Goal: Task Accomplishment & Management: Manage account settings

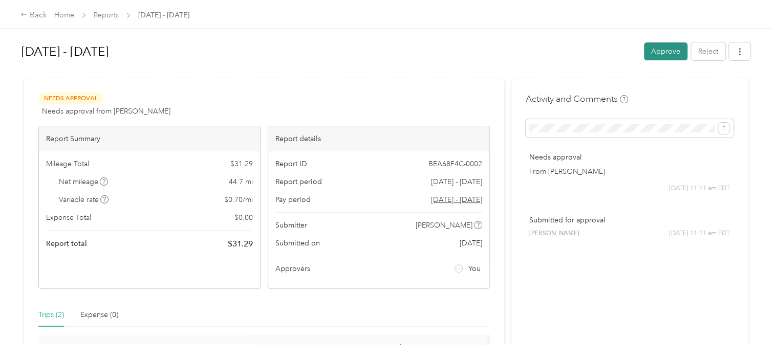
click at [666, 51] on button "Approve" at bounding box center [666, 51] width 44 height 18
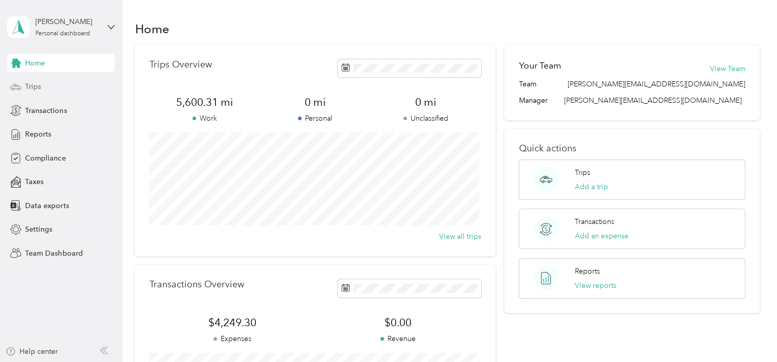
click at [38, 90] on span "Trips" at bounding box center [33, 86] width 16 height 11
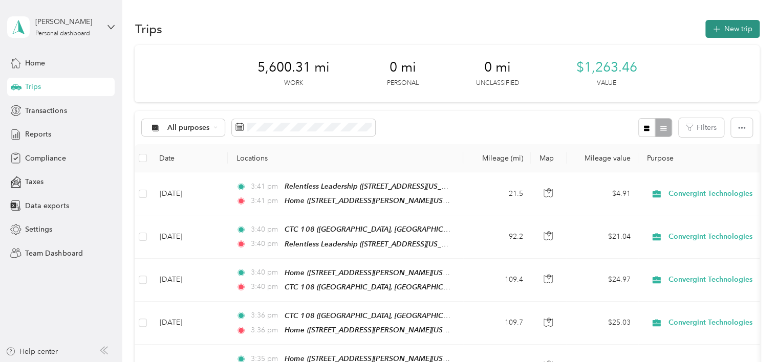
click at [731, 28] on button "New trip" at bounding box center [732, 29] width 54 height 18
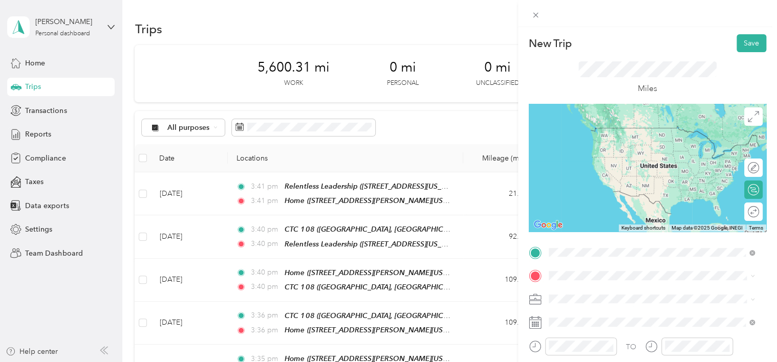
click at [600, 144] on span "[STREET_ADDRESS][PERSON_NAME][US_STATE]" at bounding box center [647, 143] width 159 height 9
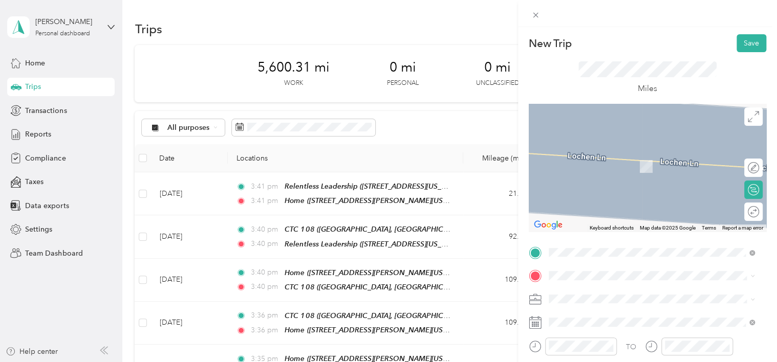
click at [596, 160] on li "[GEOGRAPHIC_DATA][US_STATE]" at bounding box center [651, 149] width 213 height 21
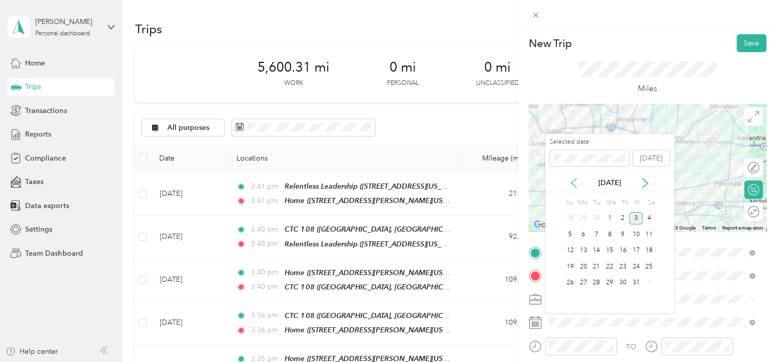
click at [573, 184] on icon at bounding box center [574, 183] width 10 height 10
click at [609, 268] on div "24" at bounding box center [609, 267] width 13 height 13
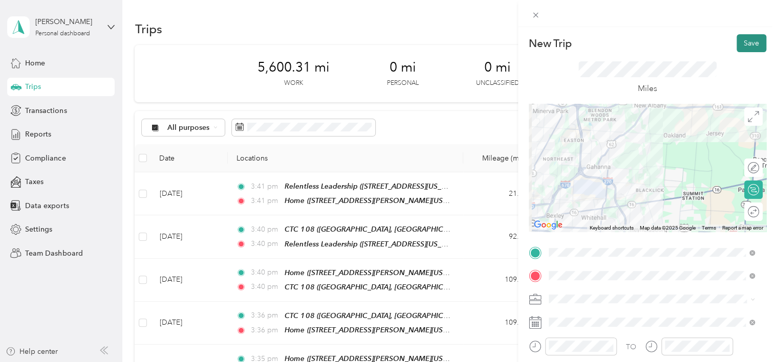
click at [742, 45] on button "Save" at bounding box center [752, 43] width 30 height 18
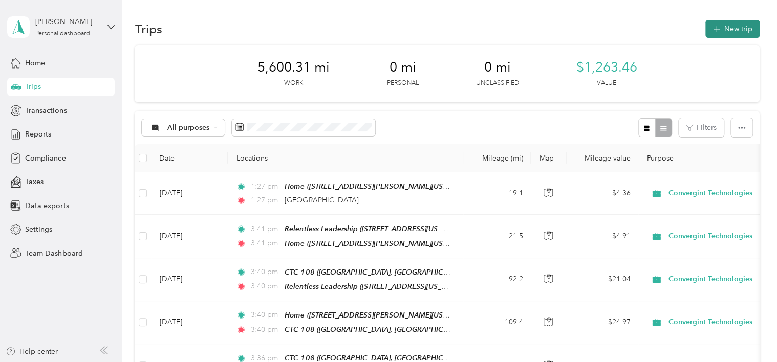
click at [721, 29] on button "New trip" at bounding box center [732, 29] width 54 height 18
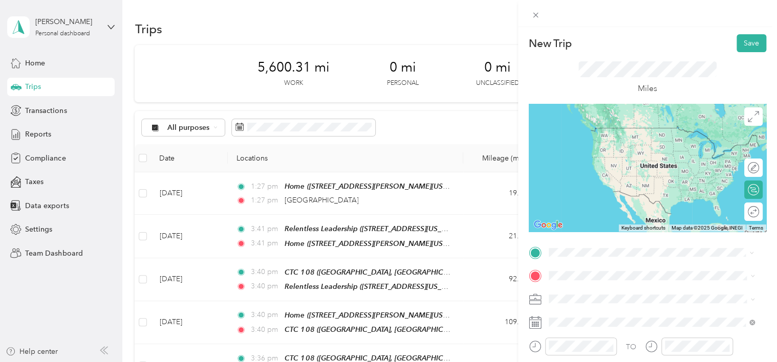
click at [601, 131] on span "[GEOGRAPHIC_DATA][US_STATE]" at bounding box center [623, 127] width 111 height 9
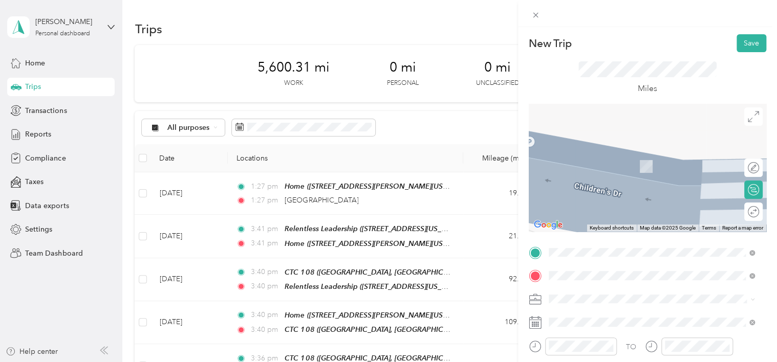
click at [603, 165] on span "[STREET_ADDRESS][US_STATE]" at bounding box center [619, 166] width 102 height 9
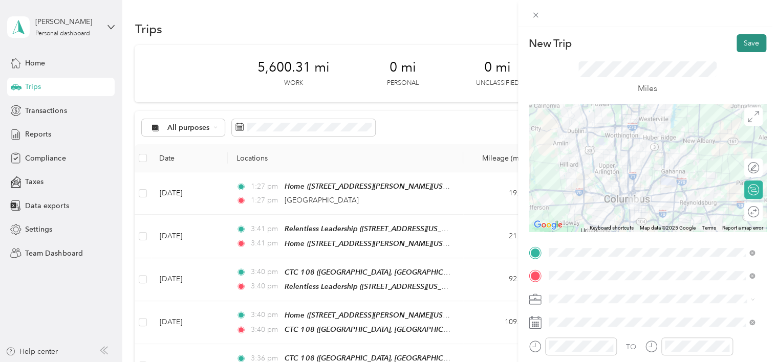
click at [739, 43] on button "Save" at bounding box center [752, 43] width 30 height 18
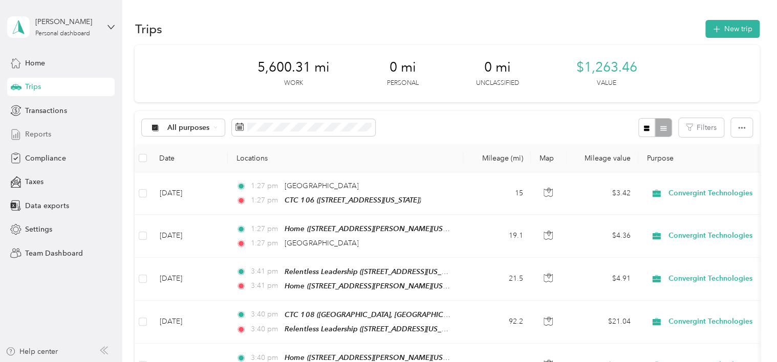
click at [39, 135] on span "Reports" at bounding box center [38, 134] width 26 height 11
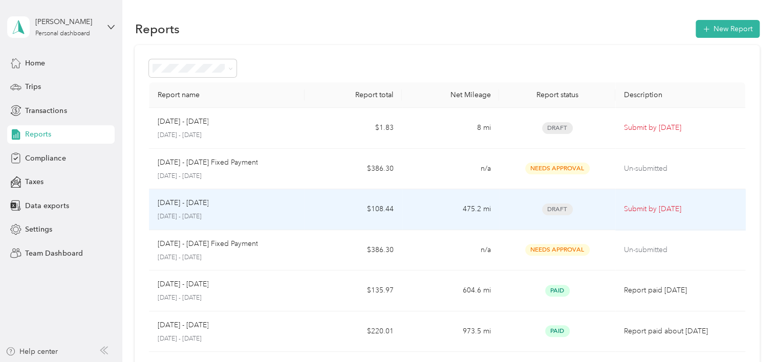
click at [305, 210] on td "$108.44" at bounding box center [353, 209] width 97 height 41
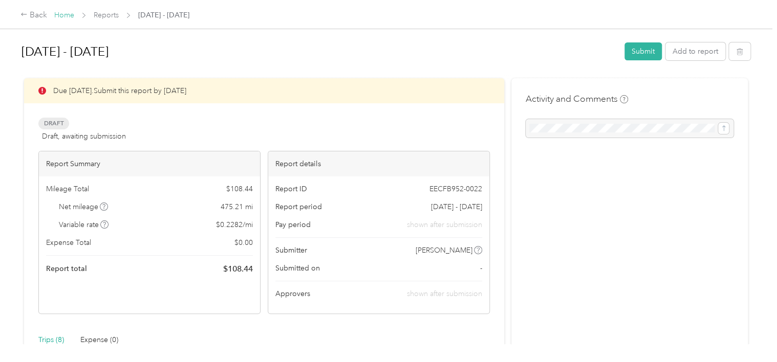
click at [67, 16] on link "Home" at bounding box center [64, 15] width 20 height 9
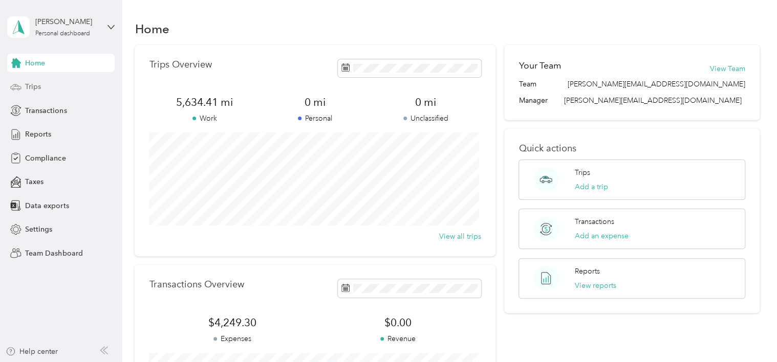
click at [38, 88] on span "Trips" at bounding box center [33, 86] width 16 height 11
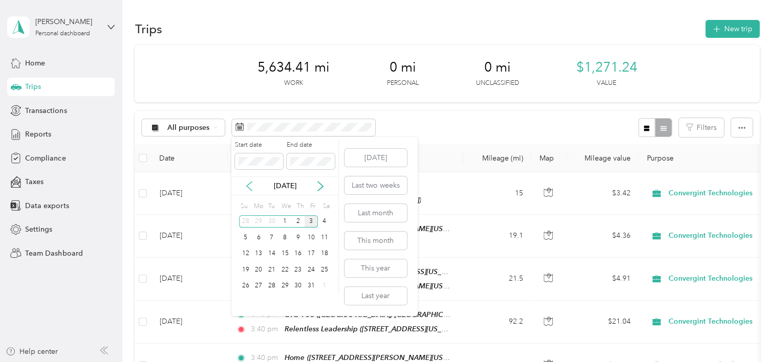
click at [248, 185] on icon at bounding box center [249, 186] width 10 height 10
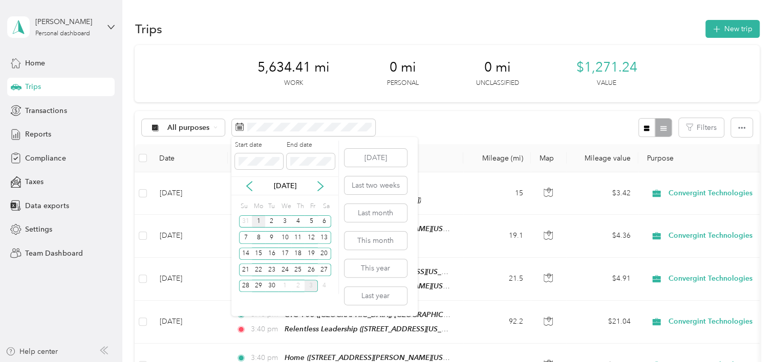
click at [255, 220] on div "1" at bounding box center [258, 222] width 13 height 13
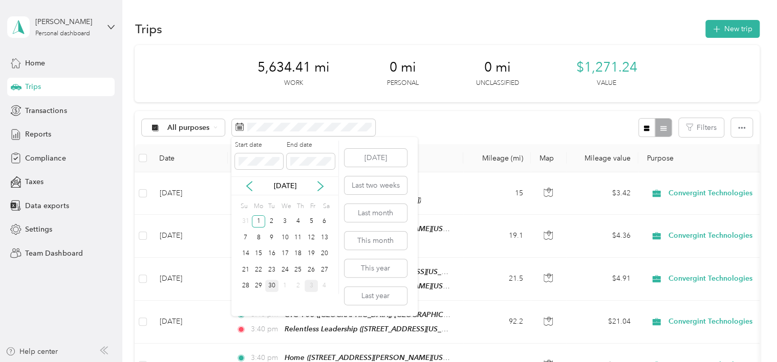
click at [273, 287] on div "30" at bounding box center [271, 286] width 13 height 13
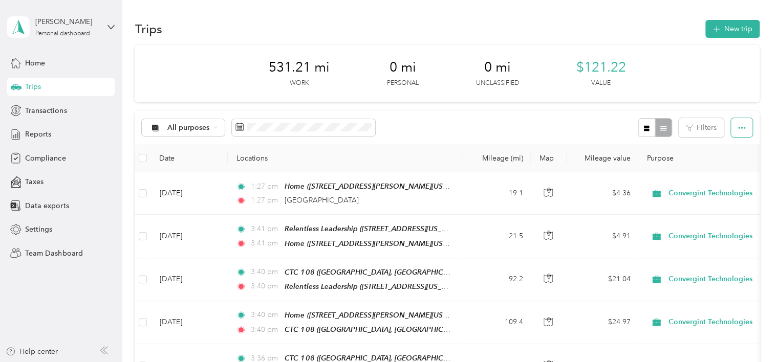
click at [738, 125] on icon "button" at bounding box center [741, 127] width 7 height 7
click at [39, 134] on span "Reports" at bounding box center [38, 134] width 26 height 11
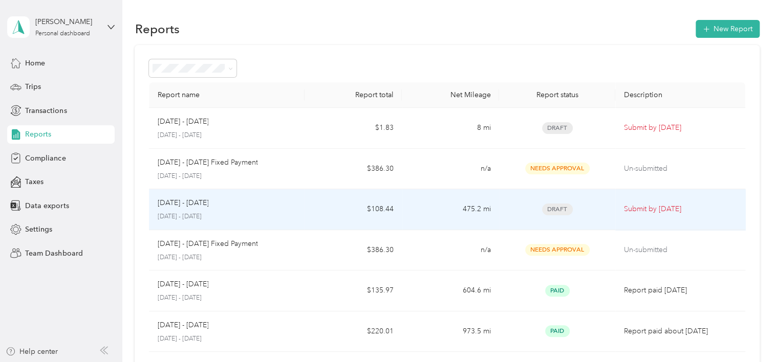
click at [285, 215] on p "[DATE] - [DATE]" at bounding box center [226, 216] width 139 height 9
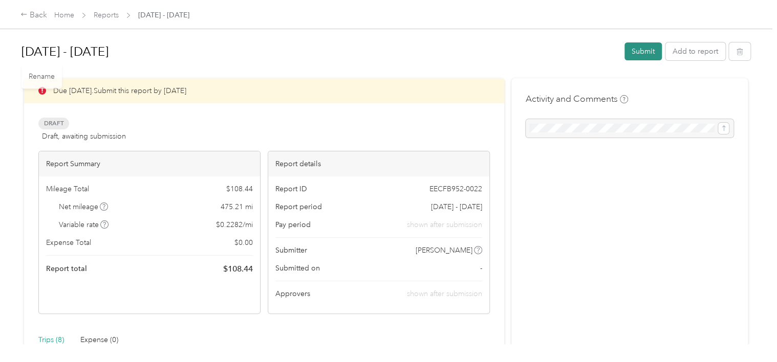
click at [633, 50] on button "Submit" at bounding box center [643, 51] width 37 height 18
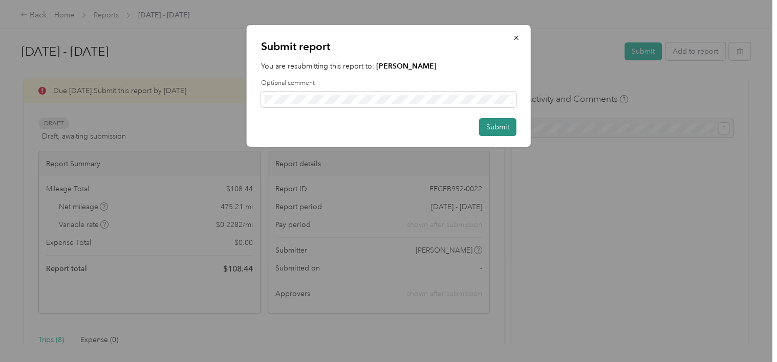
click at [506, 127] on button "Submit" at bounding box center [497, 127] width 37 height 18
